Goal: Information Seeking & Learning: Learn about a topic

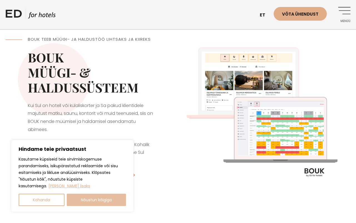
click at [109, 197] on button "Nõustun kõigiga" at bounding box center [97, 200] width 60 height 12
checkbox input "true"
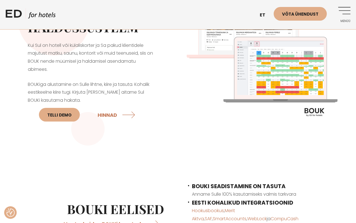
scroll to position [65, 0]
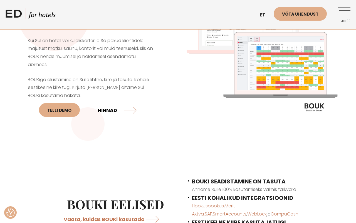
click at [113, 110] on link "HINNAD" at bounding box center [117, 109] width 39 height 15
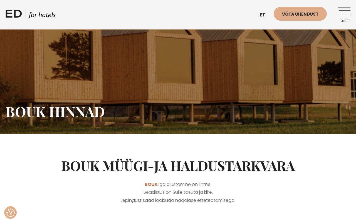
click at [46, 14] on link "ED HOTELS" at bounding box center [31, 15] width 50 height 14
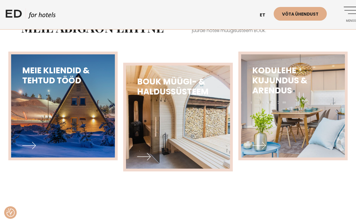
scroll to position [243, 0]
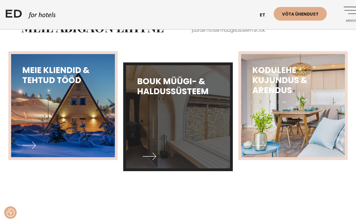
click at [177, 133] on img at bounding box center [178, 116] width 114 height 113
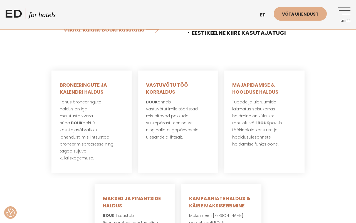
scroll to position [233, 0]
